Goal: Information Seeking & Learning: Learn about a topic

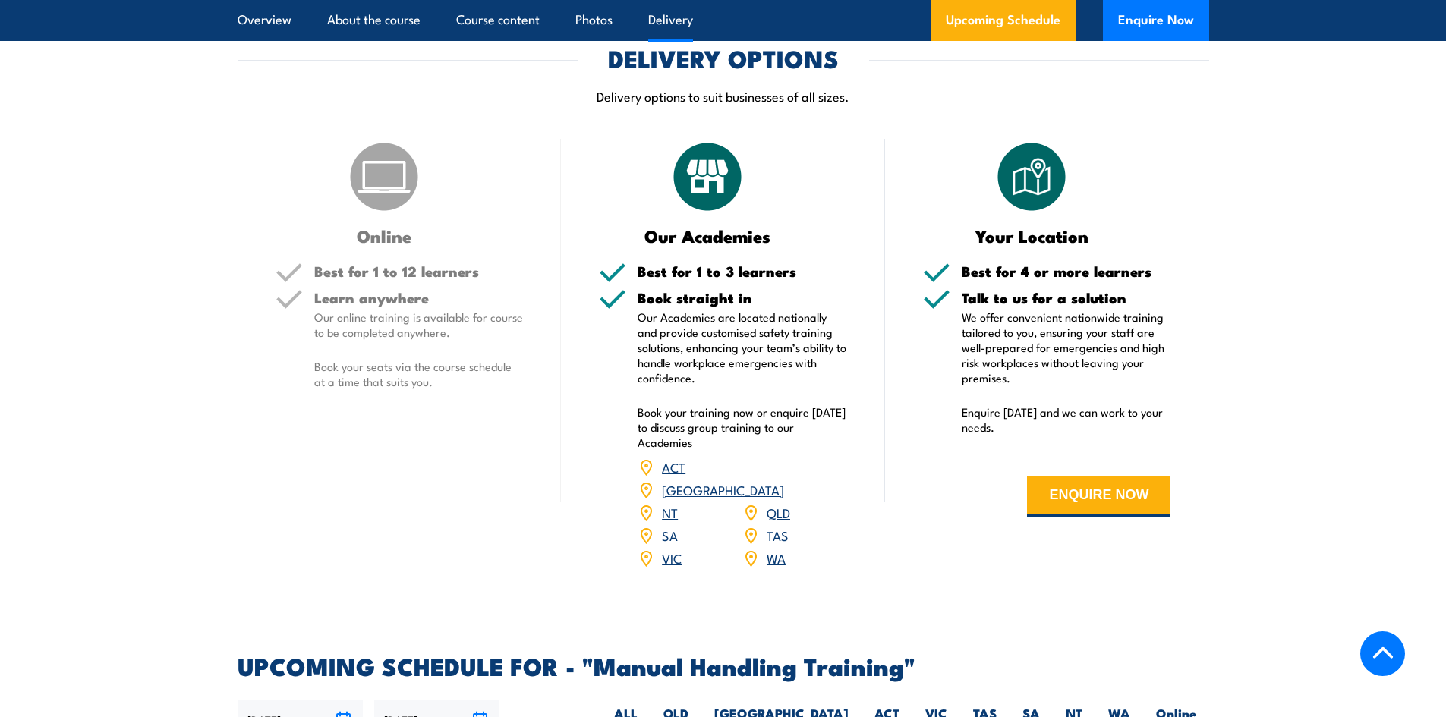
scroll to position [1669, 0]
click at [377, 214] on img at bounding box center [384, 176] width 76 height 76
click at [379, 304] on h5 "Learn anywhere" at bounding box center [418, 297] width 209 height 14
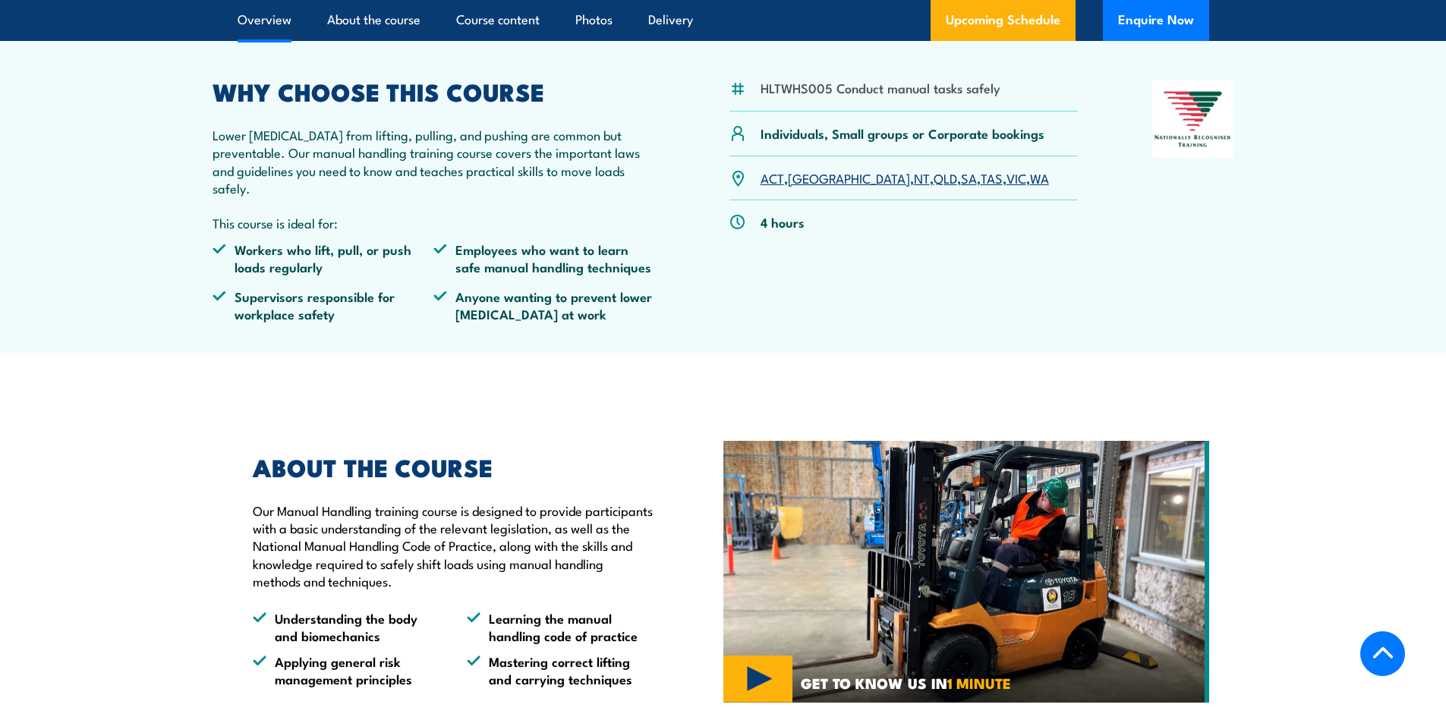
scroll to position [0, 0]
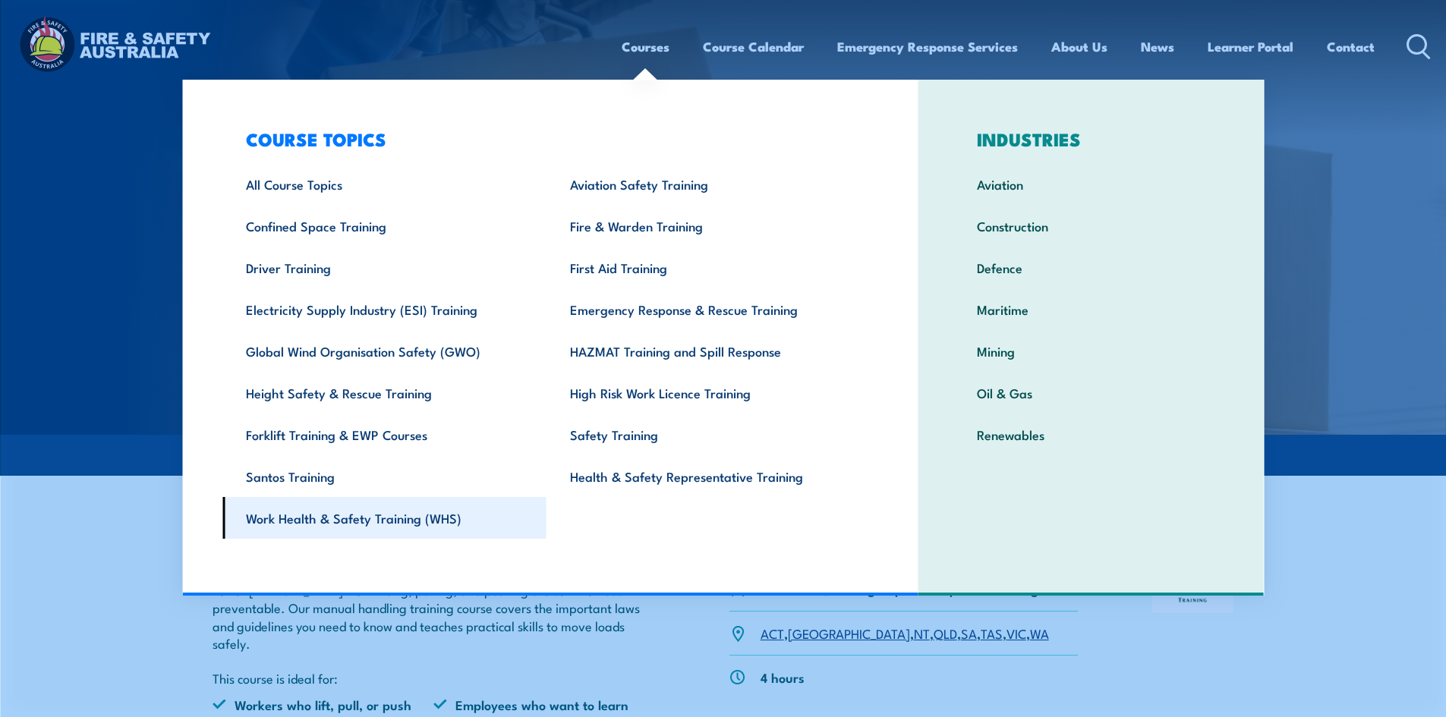
click at [352, 517] on link "Work Health & Safety Training (WHS)" at bounding box center [384, 518] width 324 height 42
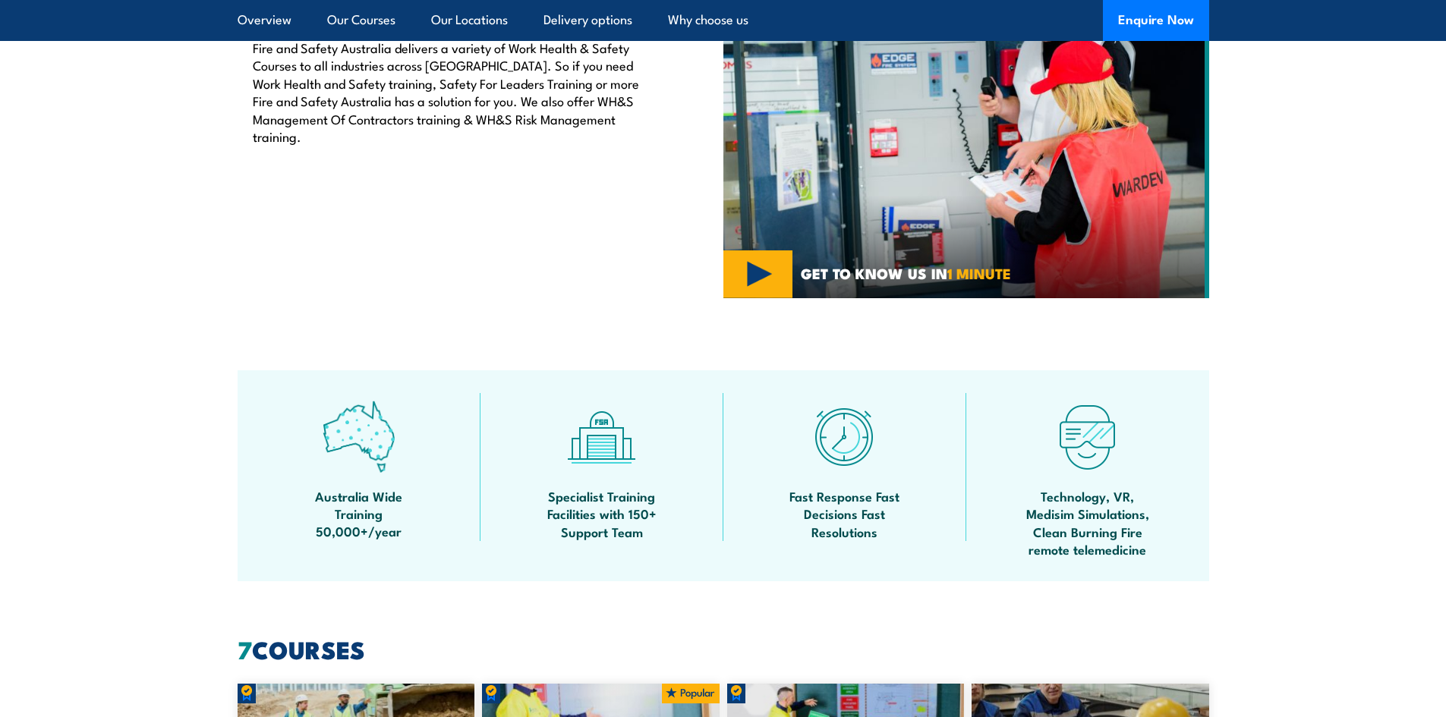
scroll to position [152, 0]
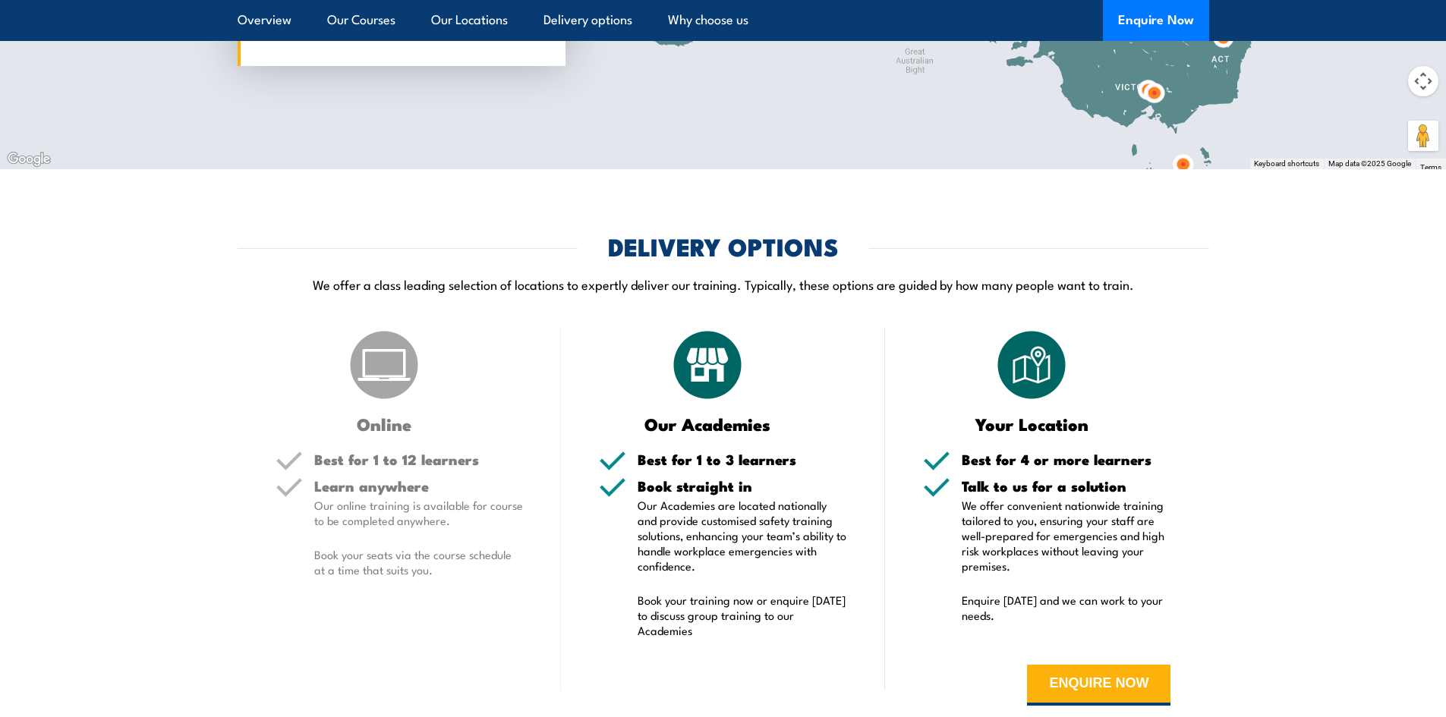
scroll to position [3263, 0]
